Goal: Task Accomplishment & Management: Manage account settings

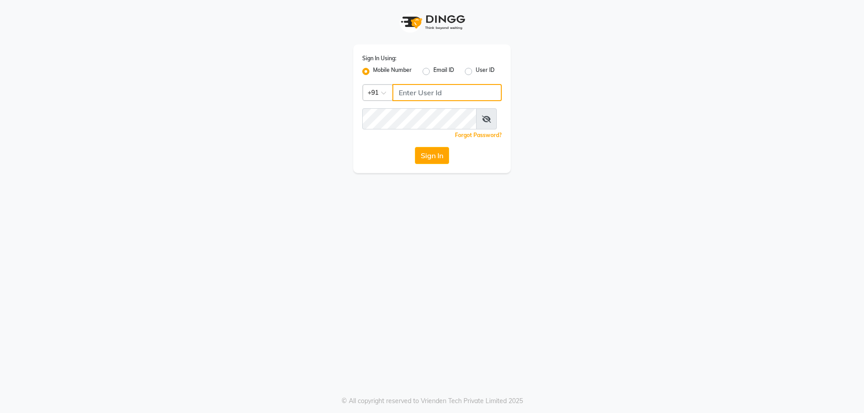
click at [415, 101] on input "Username" at bounding box center [446, 92] width 109 height 17
type input "73789417432"
click at [422, 164] on button "Sign In" at bounding box center [432, 155] width 34 height 17
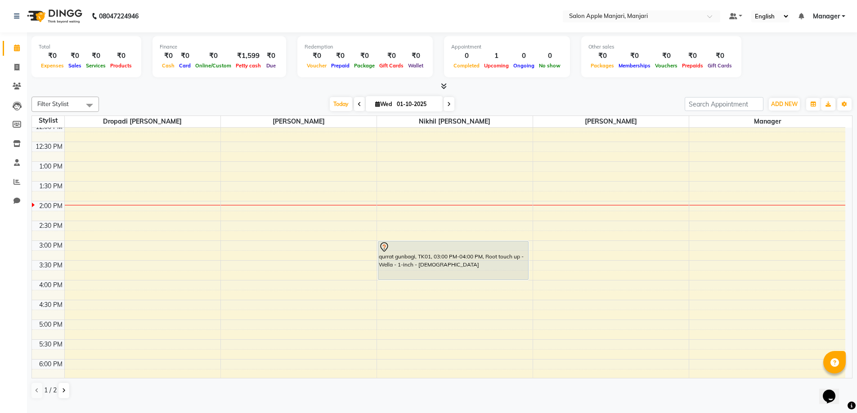
scroll to position [180, 0]
